Goal: Task Accomplishment & Management: Manage account settings

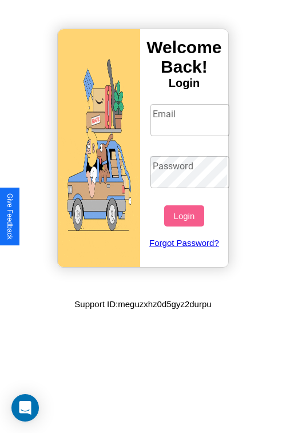
click at [191, 120] on input "Email" at bounding box center [191, 120] width 80 height 32
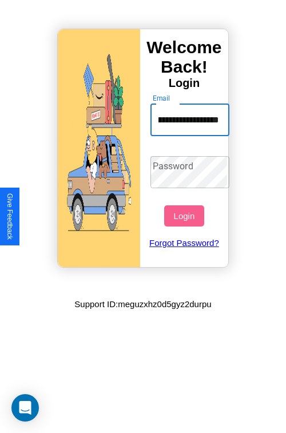
scroll to position [0, 41]
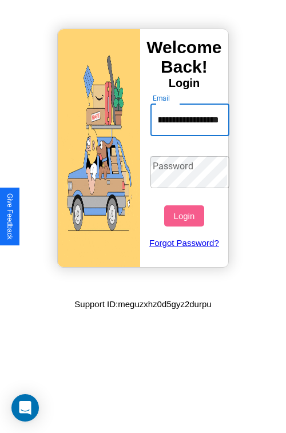
type input "**********"
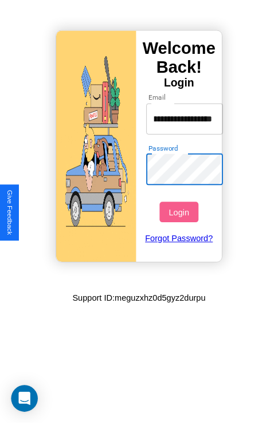
scroll to position [0, 0]
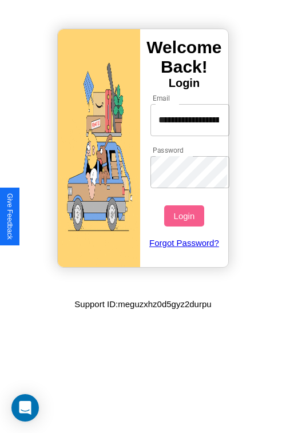
click at [185, 216] on button "Login" at bounding box center [183, 215] width 39 height 21
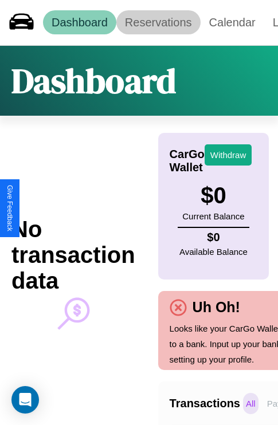
click at [158, 22] on link "Reservations" at bounding box center [158, 22] width 84 height 24
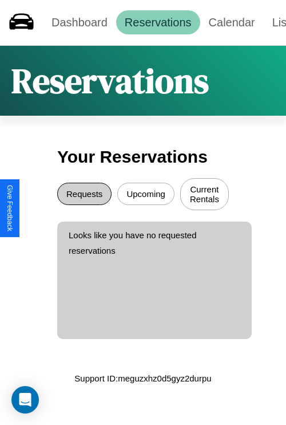
click at [84, 195] on button "Requests" at bounding box center [84, 194] width 54 height 22
click at [146, 195] on button "Upcoming" at bounding box center [145, 194] width 57 height 22
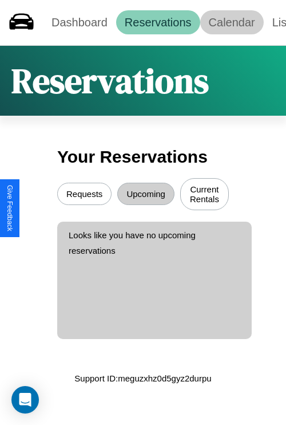
click at [232, 22] on link "Calendar" at bounding box center [232, 22] width 64 height 24
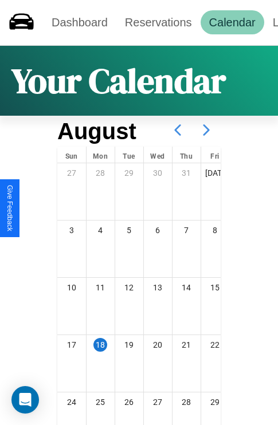
click at [206, 130] on icon at bounding box center [206, 130] width 29 height 29
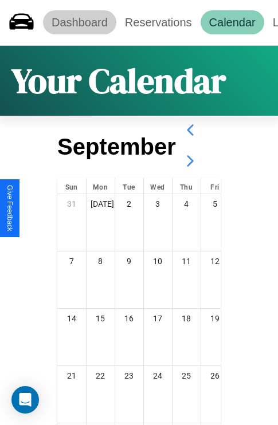
click at [79, 22] on link "Dashboard" at bounding box center [79, 22] width 73 height 24
